Goal: Communication & Community: Answer question/provide support

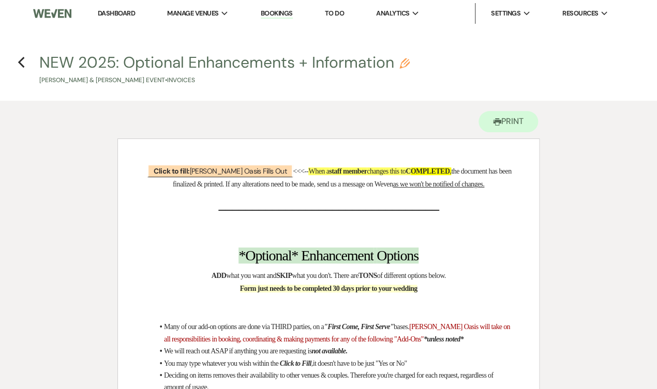
click at [98, 13] on link "Dashboard" at bounding box center [116, 13] width 37 height 9
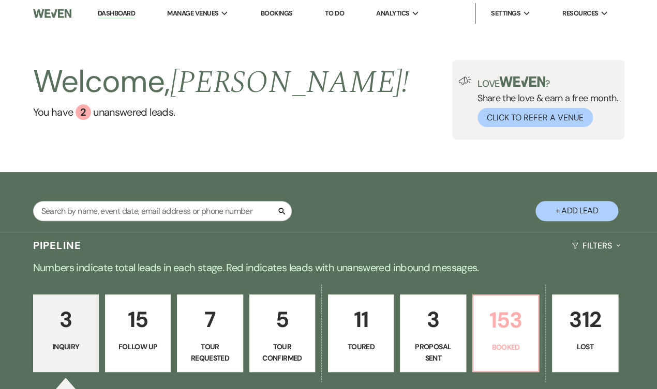
click at [509, 331] on p "153" at bounding box center [506, 320] width 52 height 35
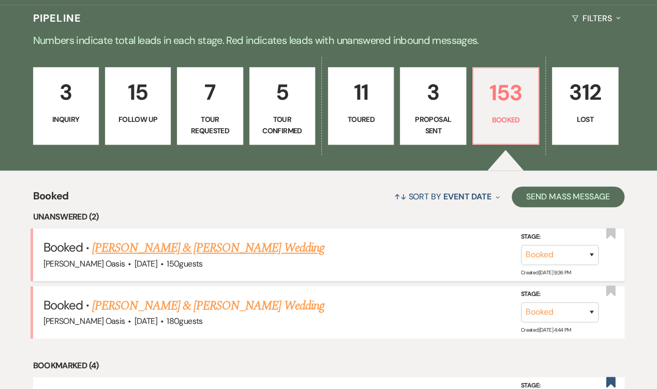
scroll to position [229, 0]
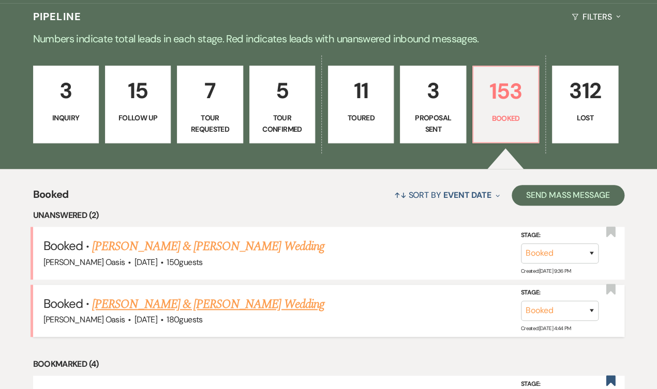
click at [256, 295] on link "[PERSON_NAME] & [PERSON_NAME] Wedding" at bounding box center [208, 304] width 232 height 19
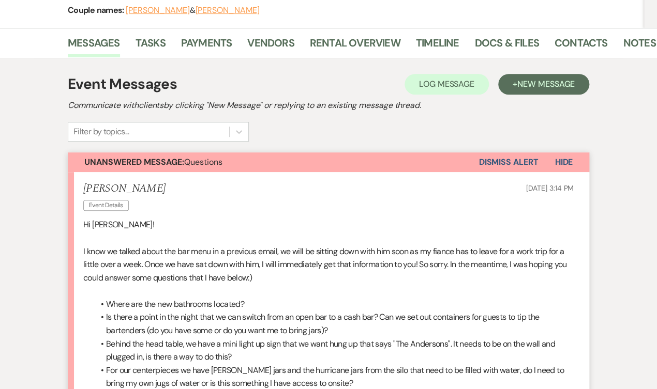
scroll to position [145, 0]
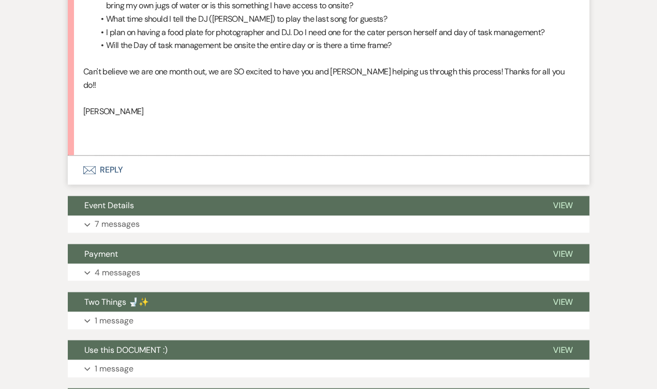
click at [227, 156] on button "Envelope Reply" at bounding box center [328, 170] width 521 height 29
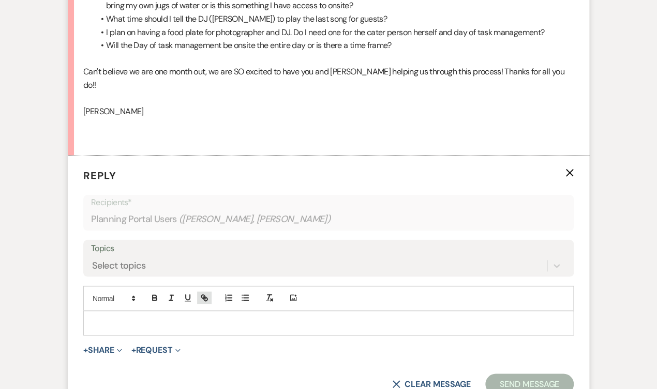
scroll to position [567, 0]
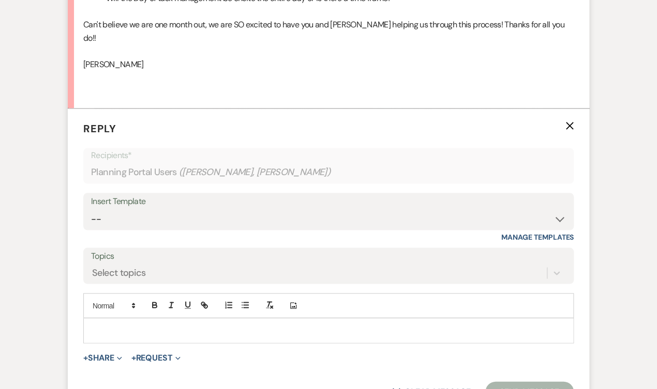
click at [201, 325] on p at bounding box center [329, 330] width 474 height 11
paste div
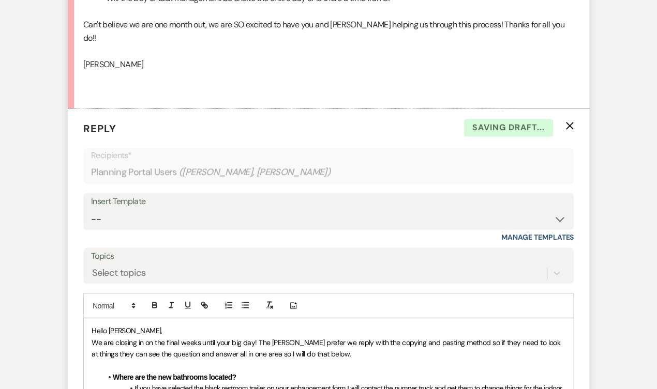
click at [143, 325] on p "Hello [PERSON_NAME]," at bounding box center [329, 330] width 474 height 11
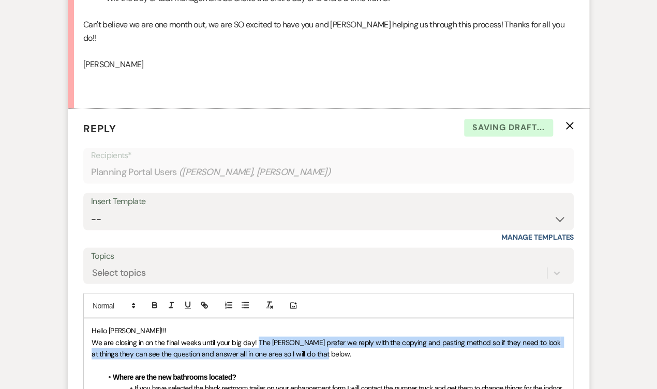
drag, startPoint x: 287, startPoint y: 332, endPoint x: 258, endPoint y: 321, distance: 30.9
click at [258, 337] on p "We are closing in on the final weeks until your big day! The [PERSON_NAME] pref…" at bounding box center [329, 348] width 474 height 23
click at [258, 338] on span "We are closing in on the final weeks until your big day! The [PERSON_NAME] pref…" at bounding box center [327, 348] width 470 height 21
drag, startPoint x: 334, startPoint y: 330, endPoint x: 257, endPoint y: 317, distance: 78.1
click at [257, 337] on p "We are closing in on the final weeks until your big day! The [PERSON_NAME] pref…" at bounding box center [329, 348] width 474 height 23
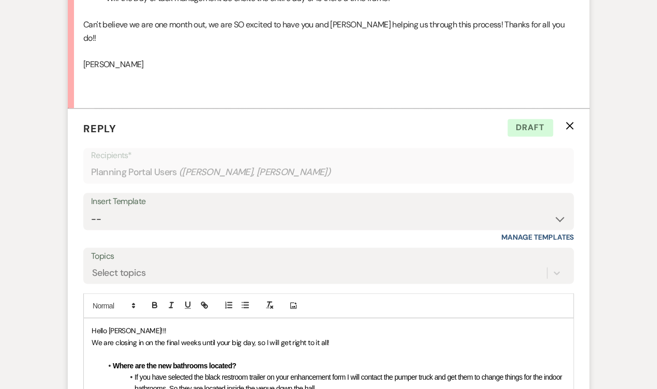
click at [350, 371] on li "If you have selected the black restroom trailer on your enhancement form I will…" at bounding box center [333, 382] width 463 height 23
click at [352, 373] on span "If you have selected the black restroom trailer on your enhancement form I will…" at bounding box center [348, 383] width 429 height 20
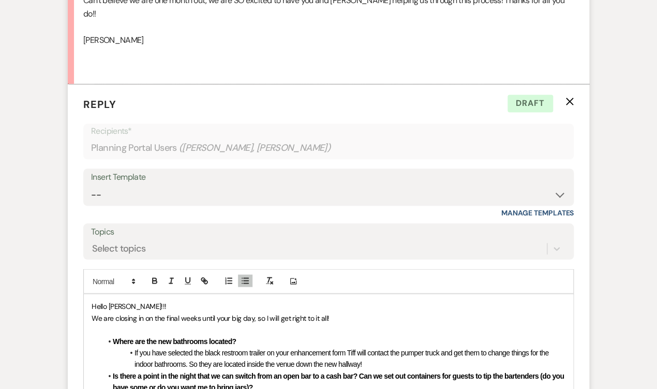
scroll to position [601, 0]
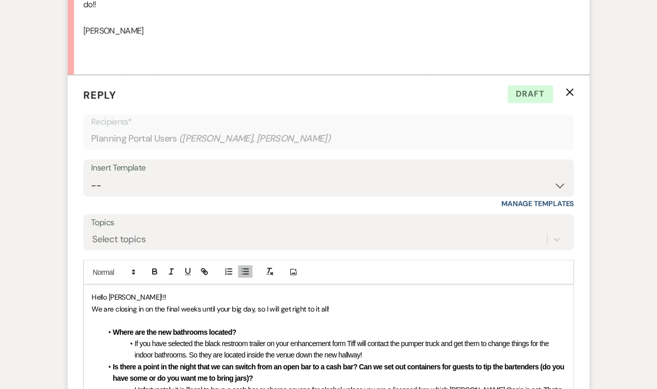
click at [375, 384] on li "Unfortunately it is illegal to have a cash bar or charge anyone for alcohol unl…" at bounding box center [333, 395] width 463 height 23
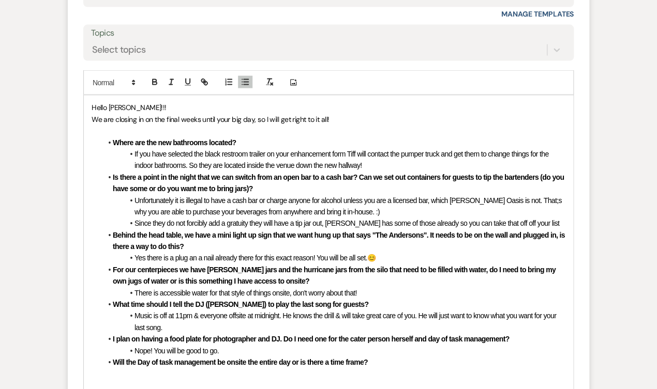
scroll to position [792, 0]
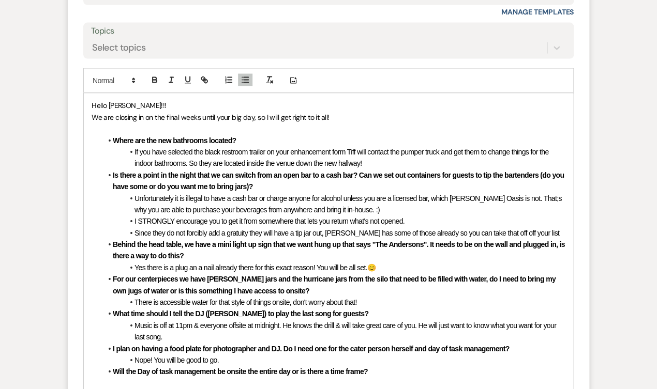
click at [351, 229] on span "Since they do not forcibly add a gratuity they will have a tip jar out, [PERSON…" at bounding box center [346, 233] width 425 height 8
drag, startPoint x: 407, startPoint y: 206, endPoint x: 332, endPoint y: 205, distance: 75.0
click at [332, 229] on span "Since they do not forcibly add a gratuity they will have a tip jar out, I has s…" at bounding box center [319, 233] width 371 height 8
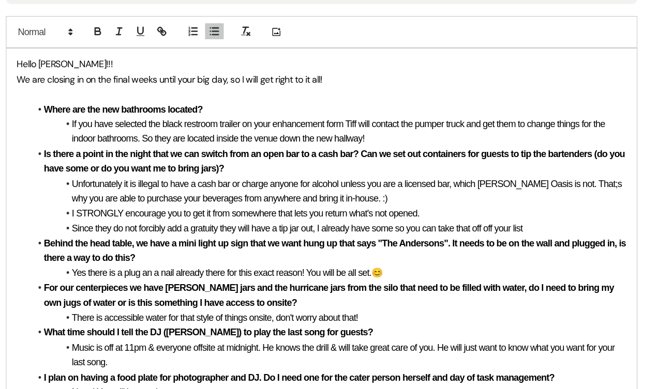
scroll to position [802, 0]
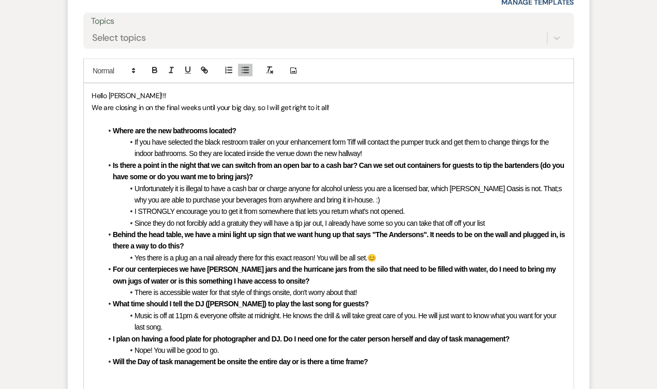
click at [528, 185] on span "Unfortunately it is illegal to have a cash bar or charge anyone for alcohol unl…" at bounding box center [348, 195] width 429 height 20
click at [497, 218] on li "Since they do not forcibly add a gratuity they will have a tip jar out, I alrea…" at bounding box center [333, 223] width 463 height 11
click at [460, 219] on span "Since they do not forcibly add a gratuity they will have a tip jar out, I alrea…" at bounding box center [310, 223] width 353 height 8
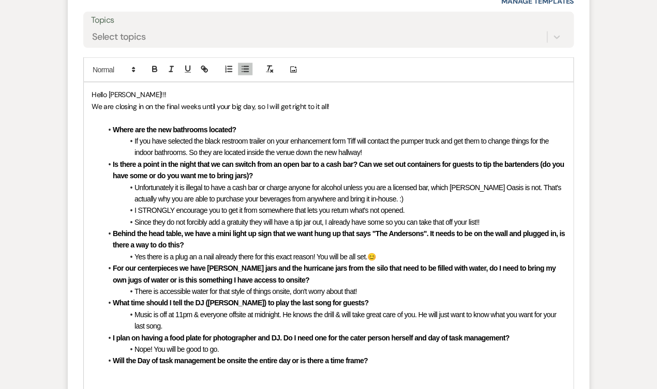
click at [386, 251] on li "Yes there is a plug an a nail already there for this exact reason! You will be …" at bounding box center [333, 256] width 463 height 11
click at [175, 309] on li "Music is off at 11pm & everyone offsite at midnight. He knows the drill & will …" at bounding box center [333, 320] width 463 height 23
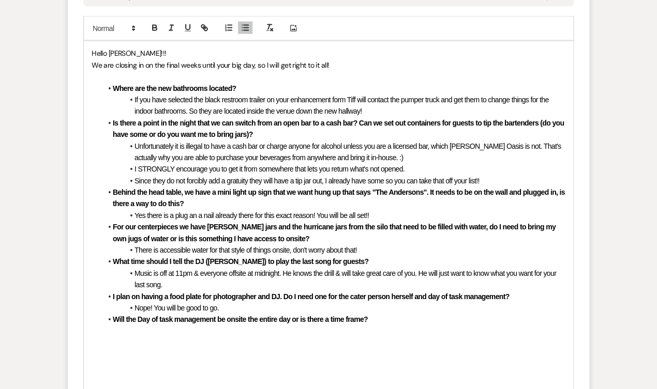
scroll to position [907, 0]
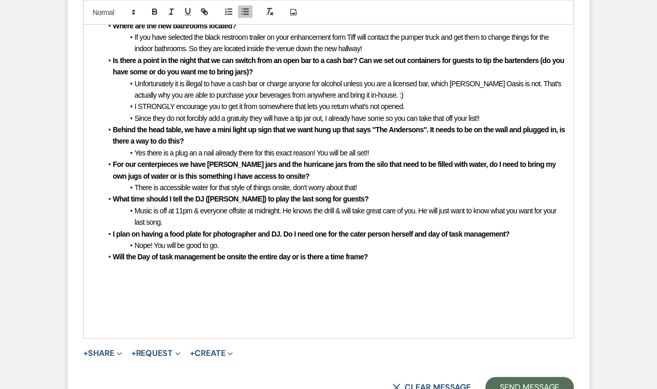
click at [379, 251] on li "Will the Day of task management be onsite the entire day or is there a time fra…" at bounding box center [333, 256] width 463 height 11
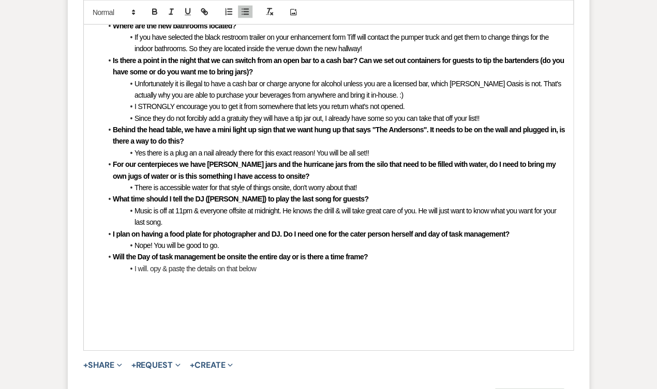
click at [153, 263] on li "I will. opy & pastę the details on that below" at bounding box center [333, 268] width 463 height 11
click at [272, 263] on li "I will. copy & pastę the details on that below" at bounding box center [333, 268] width 463 height 11
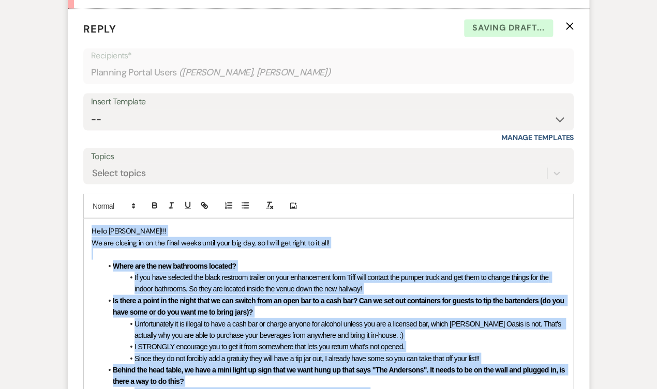
scroll to position [638, 0]
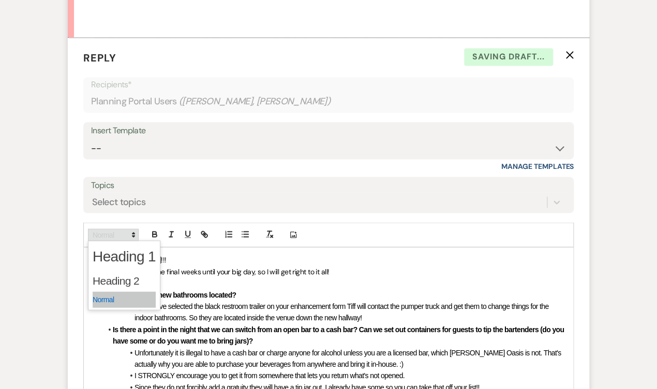
click at [106, 229] on span at bounding box center [113, 235] width 51 height 12
click at [112, 292] on span at bounding box center [124, 300] width 63 height 16
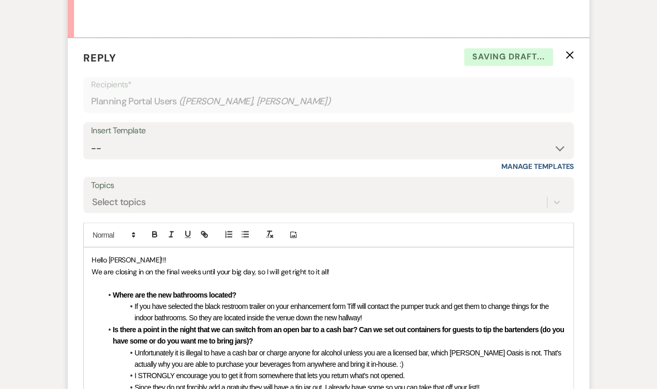
click at [128, 325] on strong "Is there a point in the night that we can switch from an open bar to a cash bar…" at bounding box center [339, 335] width 453 height 20
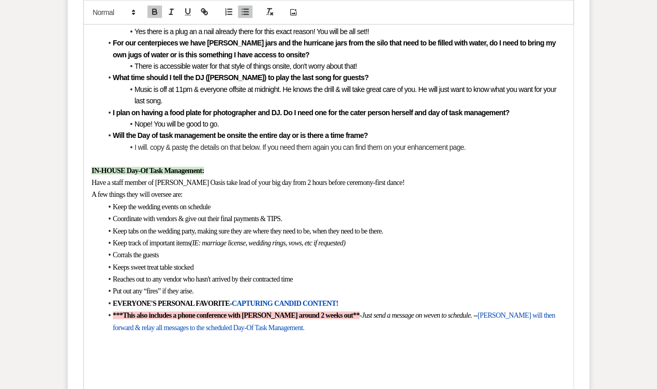
scroll to position [1094, 0]
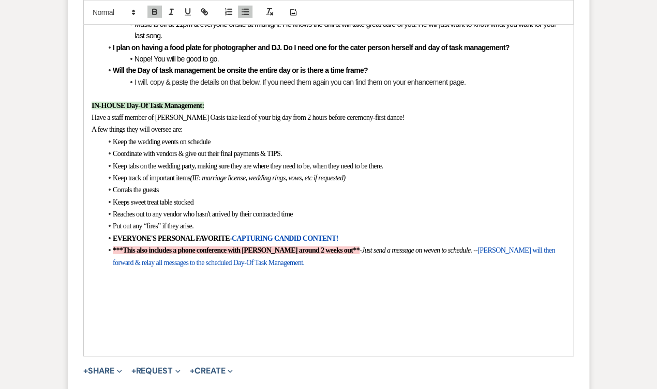
click at [491, 77] on li "I will. copy & pastę the details on that below. If you need them again you can …" at bounding box center [333, 82] width 463 height 11
click at [414, 112] on p "Have a staff member of [PERSON_NAME] Oasis take lead of your big day from 2 hou…" at bounding box center [329, 118] width 474 height 12
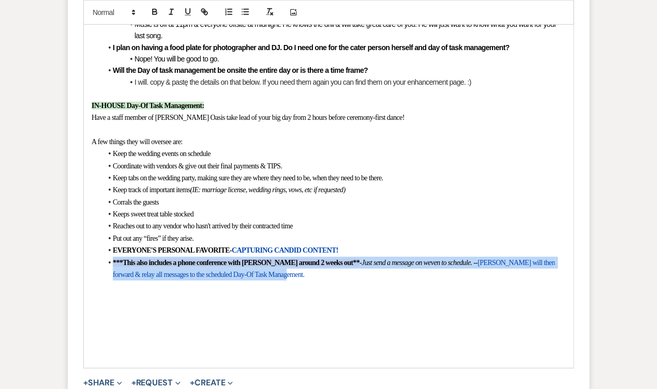
drag, startPoint x: 327, startPoint y: 237, endPoint x: 95, endPoint y: 224, distance: 232.1
click at [95, 224] on div "Hello [PERSON_NAME]!!! We are closing in on the final weeks until your big day,…" at bounding box center [328, 80] width 489 height 576
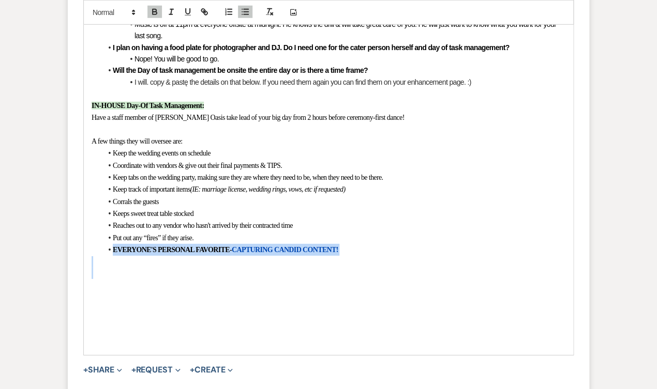
drag, startPoint x: 120, startPoint y: 240, endPoint x: 98, endPoint y: 214, distance: 34.5
click at [98, 214] on div "Hello [PERSON_NAME]!!! We are closing in on the final weeks until your big day,…" at bounding box center [328, 73] width 489 height 563
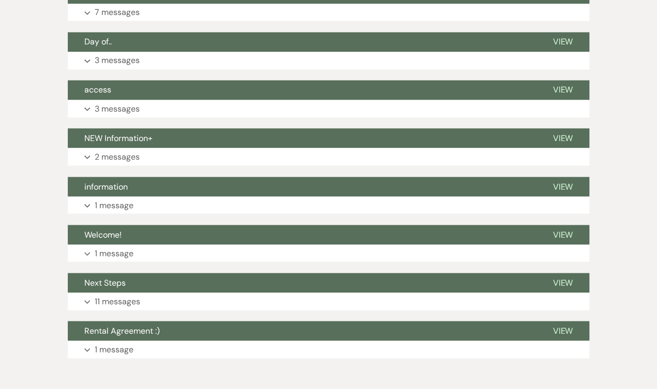
scroll to position [2164, 0]
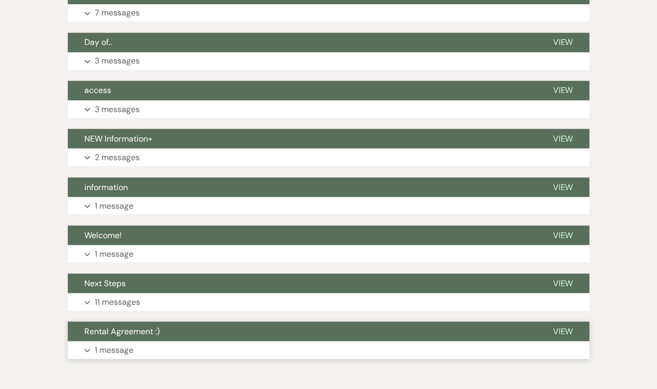
click at [163, 322] on button "Rental Agreement :)" at bounding box center [302, 332] width 468 height 20
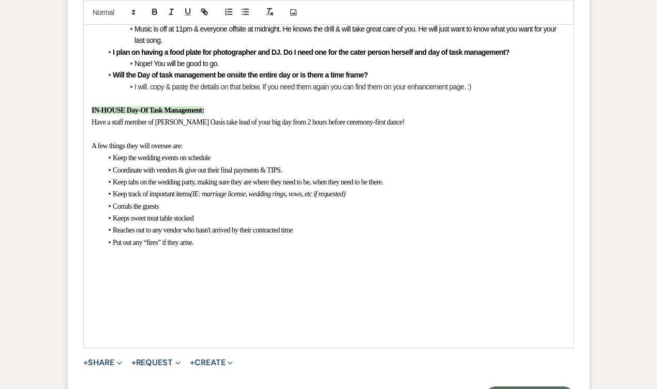
scroll to position [1089, 0]
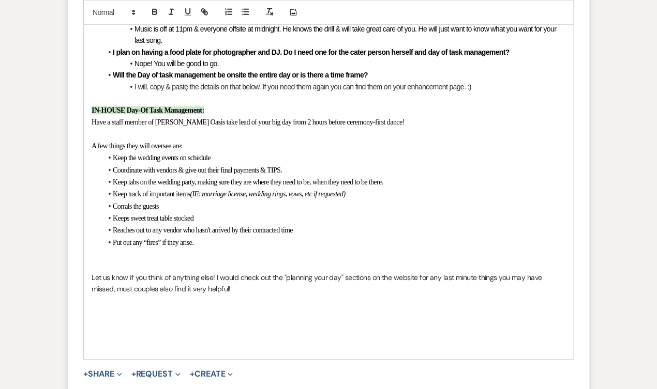
click at [215, 272] on p "Let us know if you think of anything else! I would check out the "planning your…" at bounding box center [329, 283] width 474 height 23
click at [238, 272] on p "Let us know if you think of anything else! I would check out the "planning your…" at bounding box center [329, 283] width 474 height 23
click at [232, 272] on p "Let us know if you think of anything else! I would also check out the "planning…" at bounding box center [329, 283] width 474 height 23
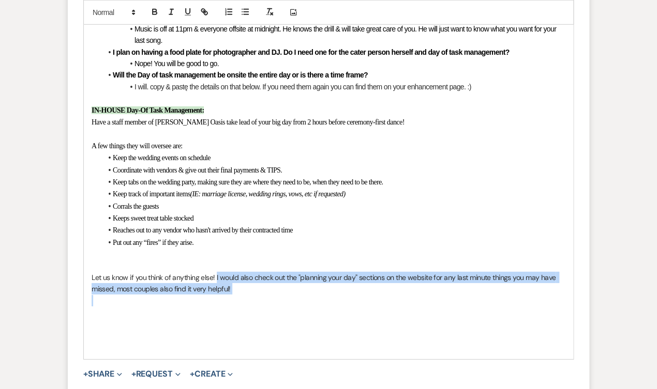
drag, startPoint x: 232, startPoint y: 256, endPoint x: 216, endPoint y: 242, distance: 21.7
click at [216, 272] on p "Let us know if you think of anything else! I would also check out the "planning…" at bounding box center [329, 283] width 474 height 23
click at [169, 6] on button "button" at bounding box center [171, 12] width 14 height 12
click at [249, 272] on p "Let us know if you think of anything else! I would also check out the "planning…" at bounding box center [329, 283] width 474 height 23
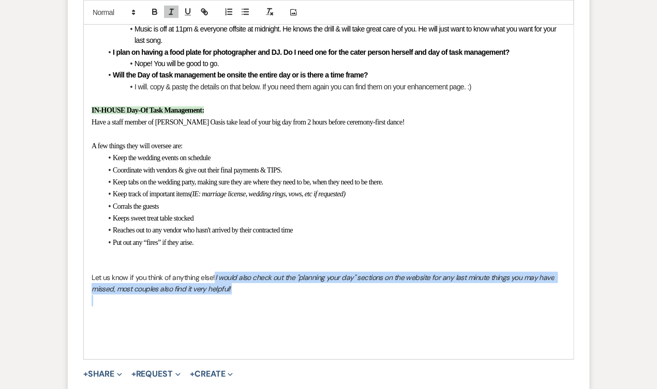
click at [249, 272] on p "Let us know if you think of anything else! I would also check out the "planning…" at bounding box center [329, 283] width 474 height 23
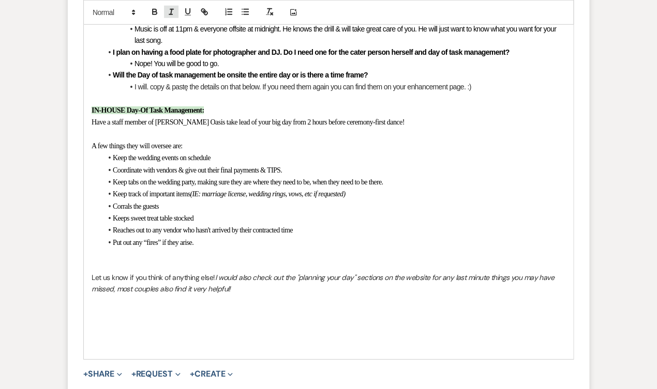
click at [169, 11] on icon "button" at bounding box center [171, 11] width 9 height 9
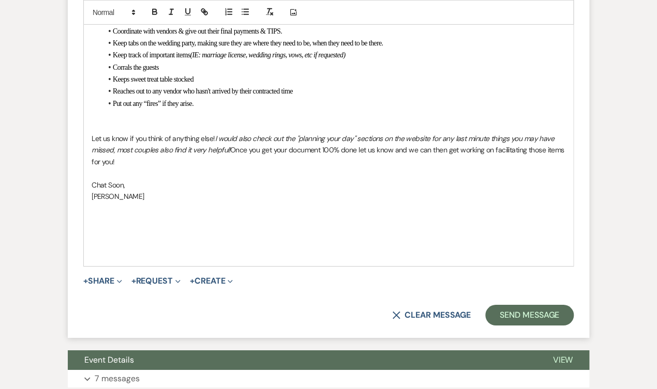
scroll to position [1251, 0]
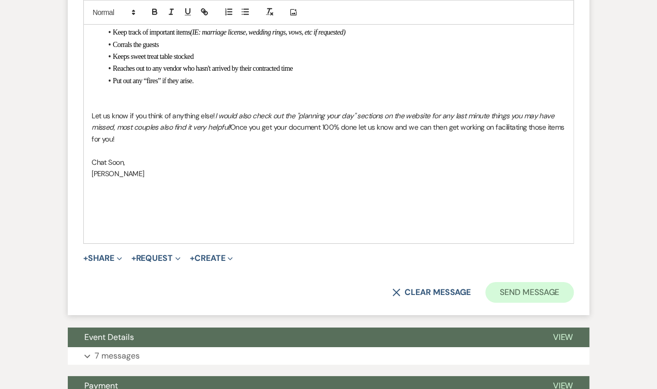
click at [507, 282] on button "Send Message" at bounding box center [529, 292] width 88 height 21
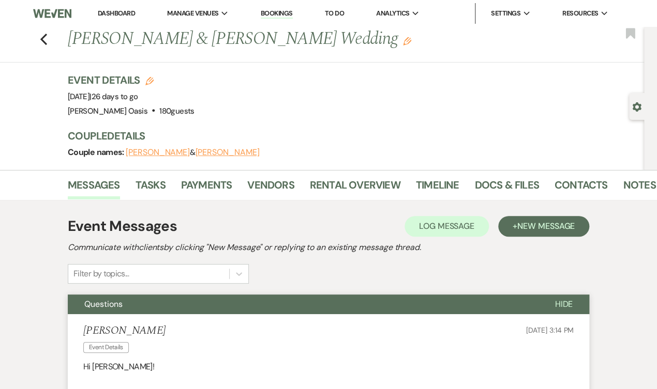
scroll to position [0, 0]
click at [98, 12] on link "Dashboard" at bounding box center [116, 13] width 37 height 9
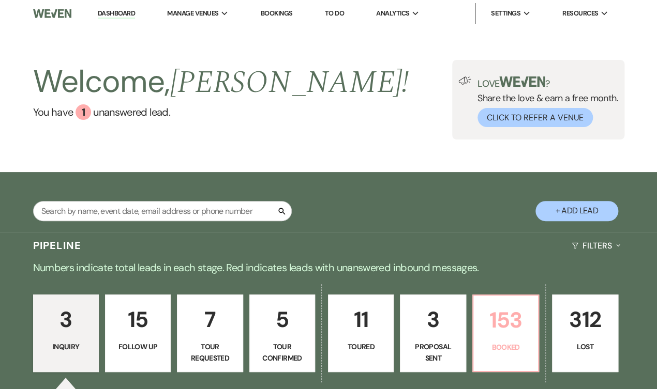
click at [517, 336] on link "153 Booked" at bounding box center [505, 334] width 67 height 78
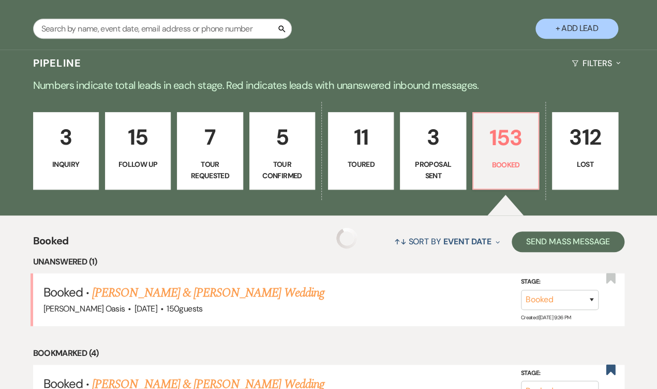
scroll to position [185, 0]
